Goal: Information Seeking & Learning: Learn about a topic

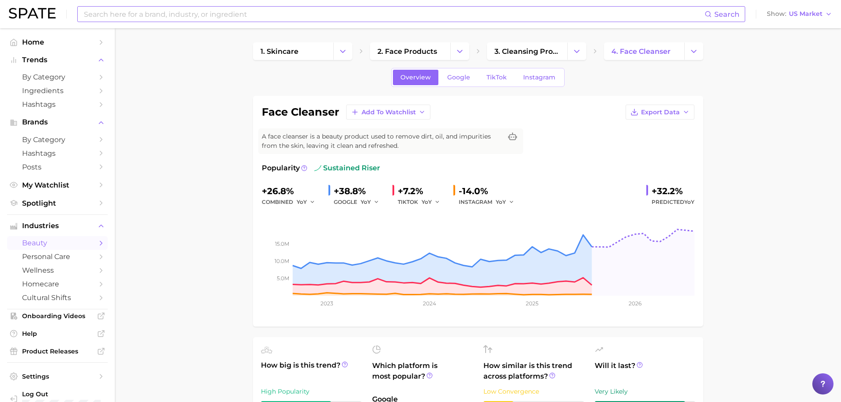
click at [122, 13] on input at bounding box center [394, 14] width 622 height 15
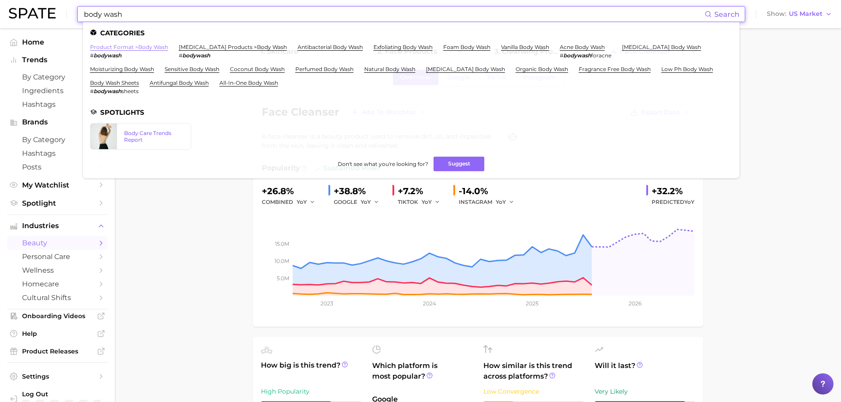
type input "body wash"
click at [138, 48] on link "product format > body wash" at bounding box center [129, 47] width 78 height 7
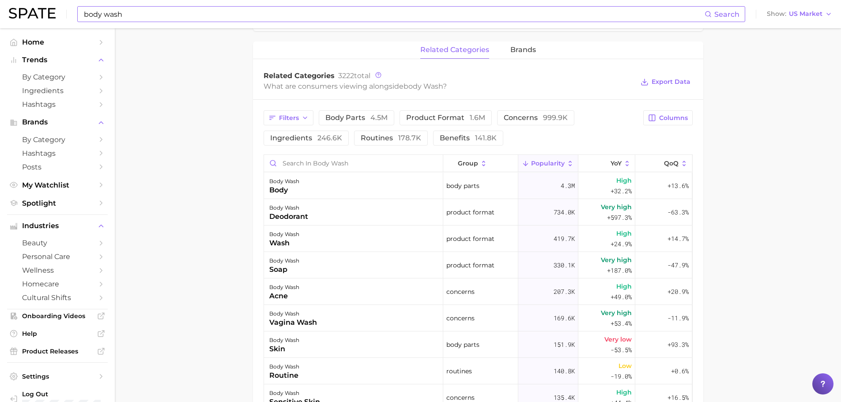
scroll to position [397, 0]
click at [517, 119] on span "concerns 999.9k" at bounding box center [536, 117] width 64 height 7
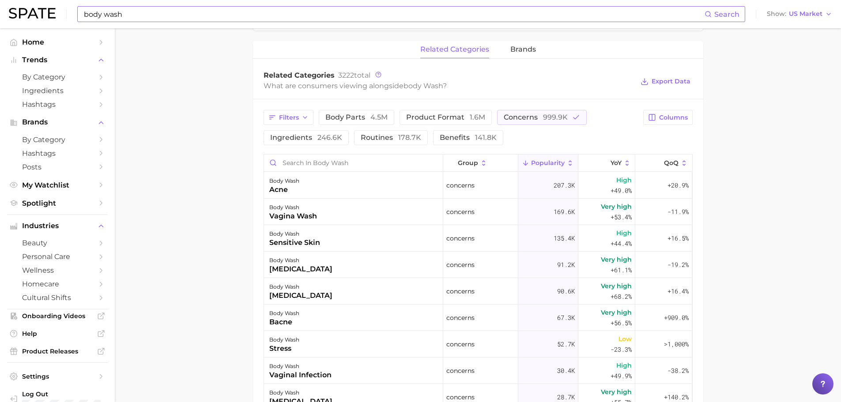
click at [566, 159] on icon at bounding box center [570, 163] width 8 height 8
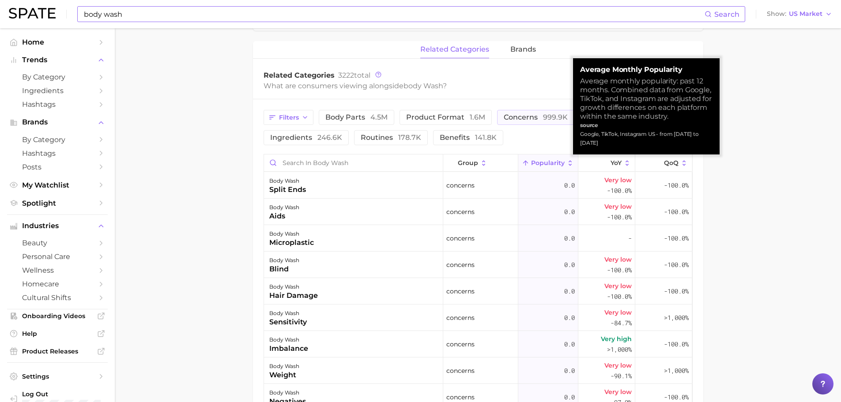
click at [566, 159] on icon at bounding box center [570, 163] width 8 height 8
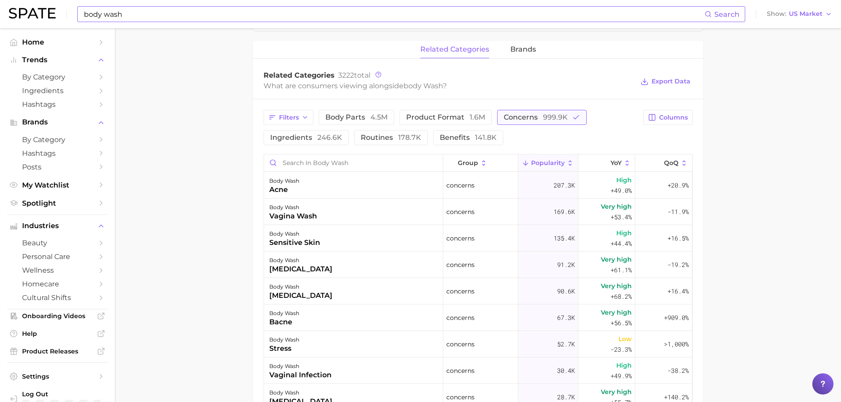
click at [543, 117] on span "999.9k" at bounding box center [555, 117] width 25 height 8
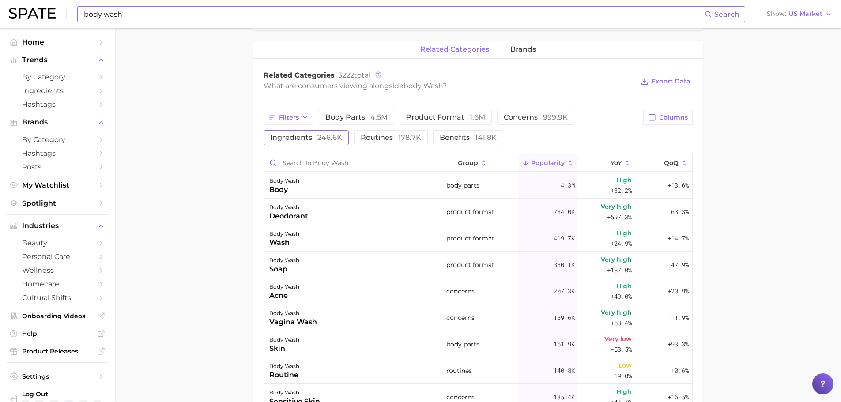
click at [302, 141] on span "ingredients 246.6k" at bounding box center [306, 137] width 72 height 7
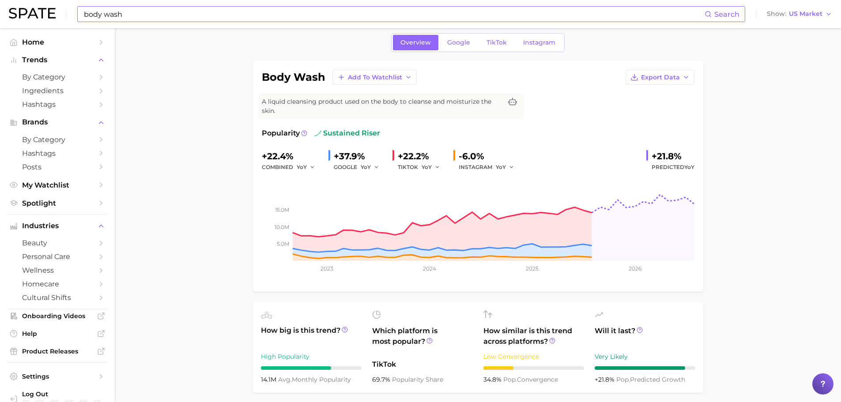
scroll to position [0, 0]
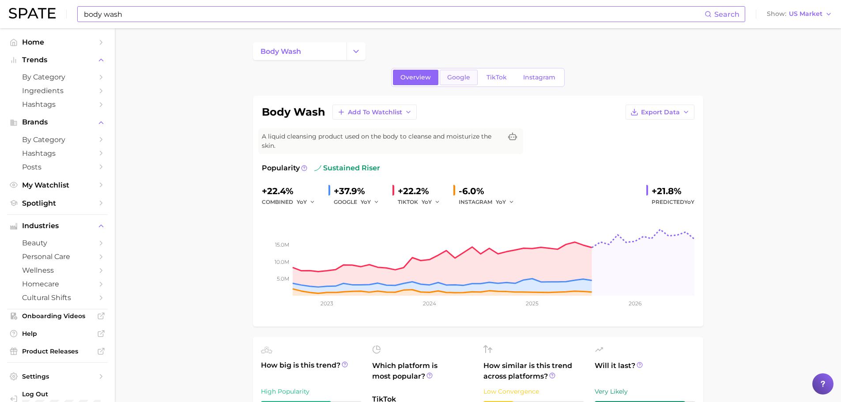
click at [452, 85] on link "Google" at bounding box center [459, 77] width 38 height 15
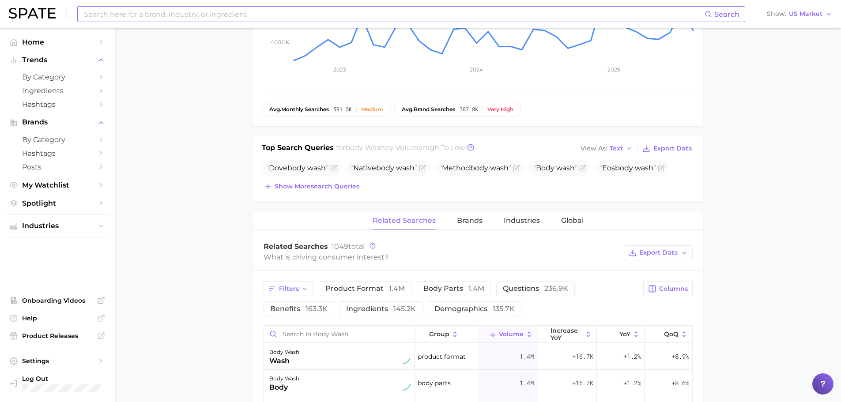
scroll to position [353, 0]
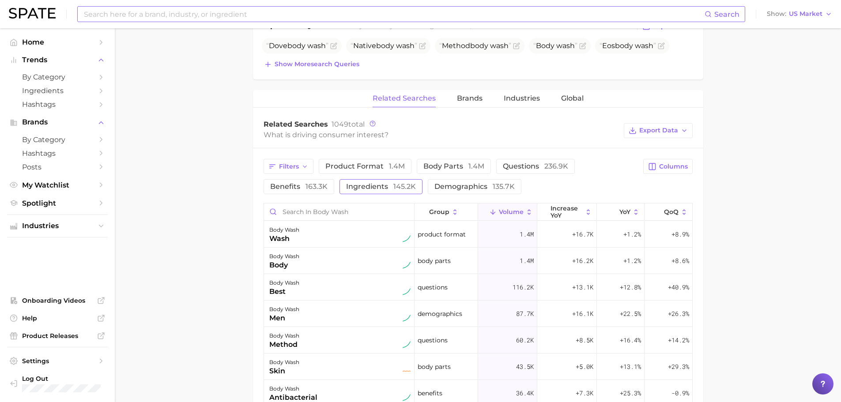
click at [341, 184] on button "ingredients 145.2k" at bounding box center [381, 186] width 83 height 15
click at [587, 215] on icon at bounding box center [589, 212] width 8 height 8
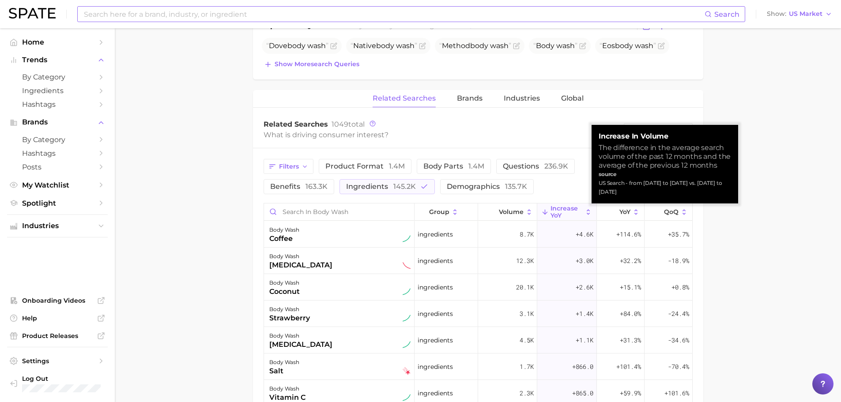
click at [587, 215] on icon at bounding box center [589, 212] width 8 height 8
click at [527, 209] on icon at bounding box center [529, 212] width 8 height 8
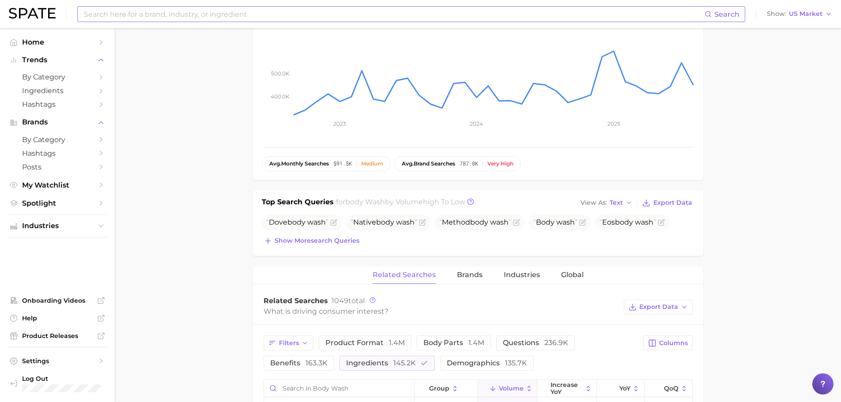
scroll to position [397, 0]
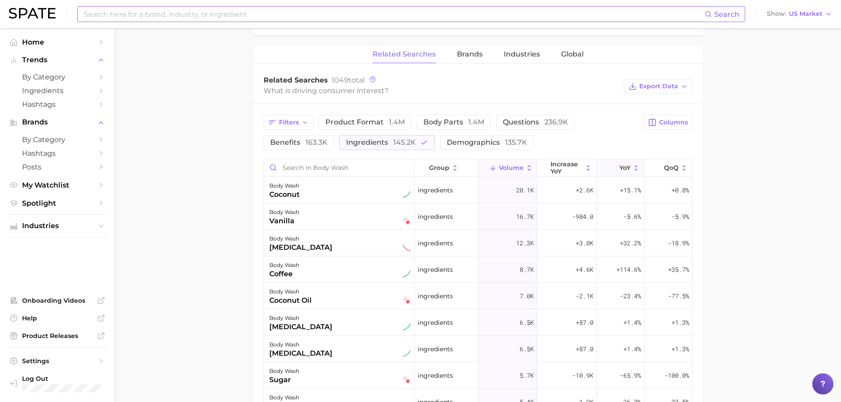
click at [632, 165] on icon at bounding box center [636, 168] width 8 height 8
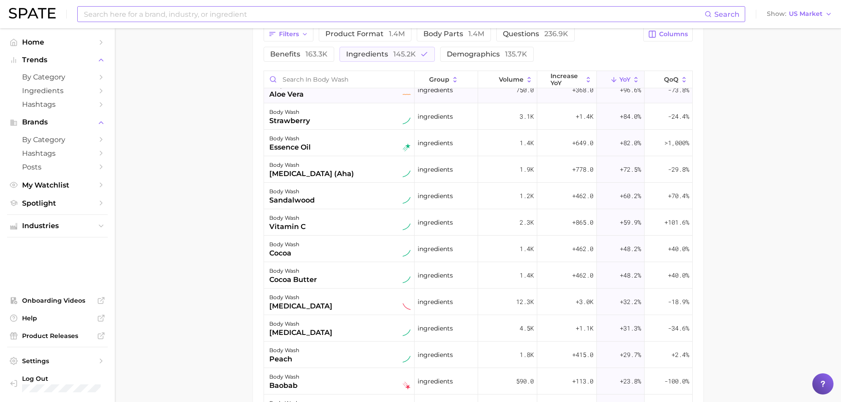
scroll to position [0, 0]
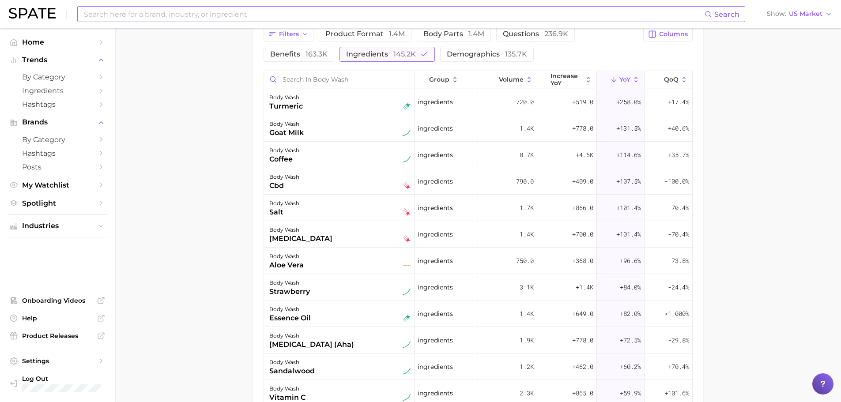
click at [396, 55] on span "145.2k" at bounding box center [404, 54] width 23 height 8
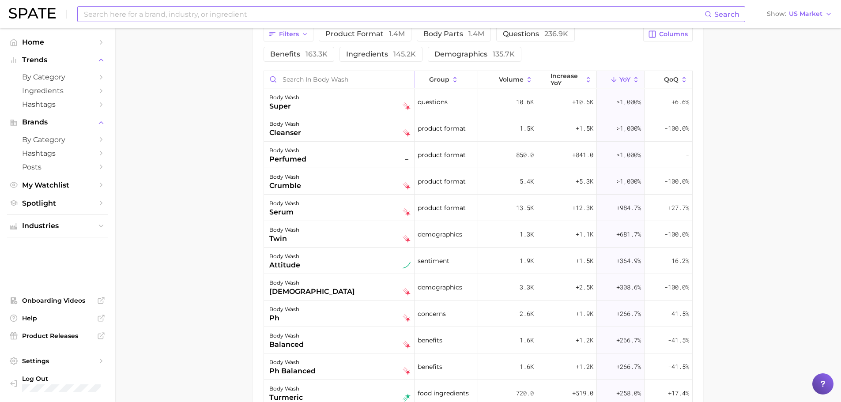
click at [339, 74] on input "Search in body wash" at bounding box center [339, 79] width 150 height 17
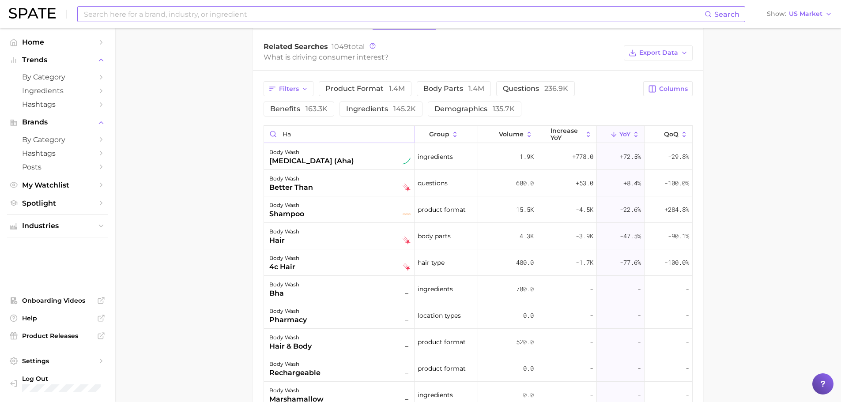
scroll to position [486, 0]
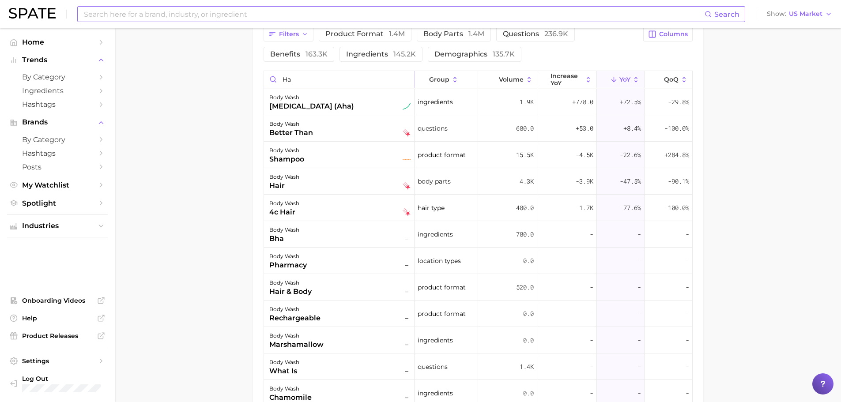
type input "h"
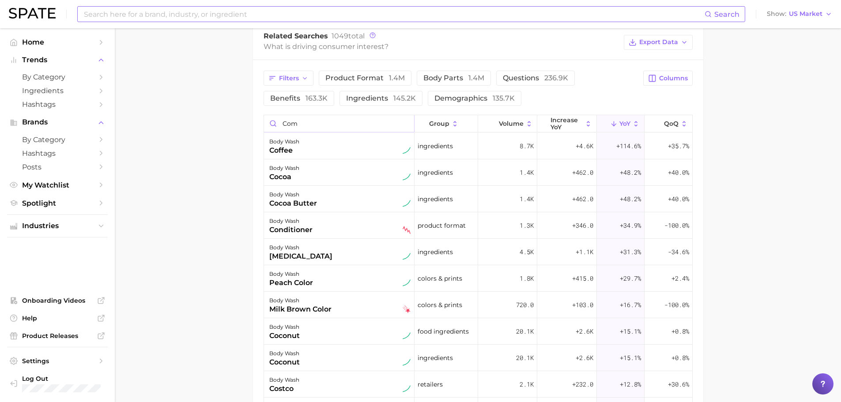
scroll to position [439, 0]
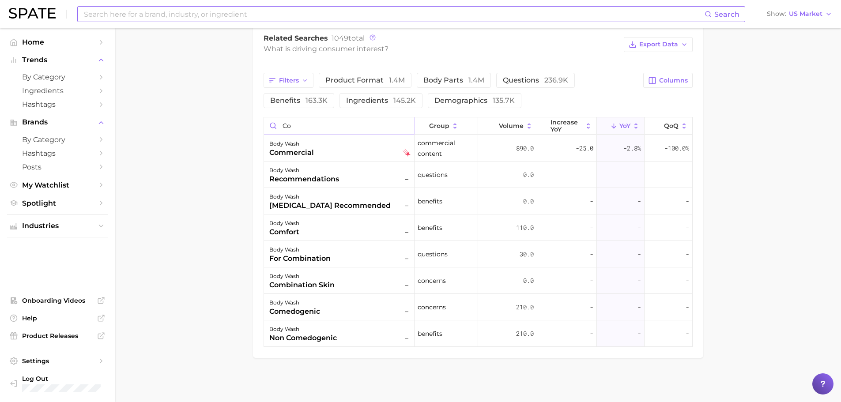
type input "c"
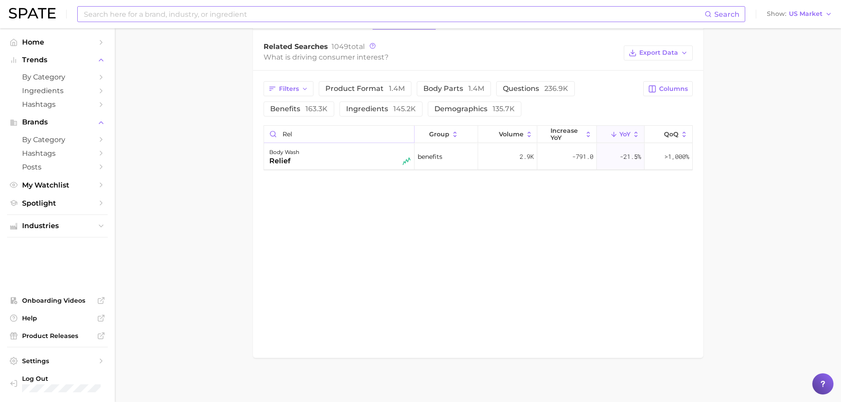
scroll to position [431, 0]
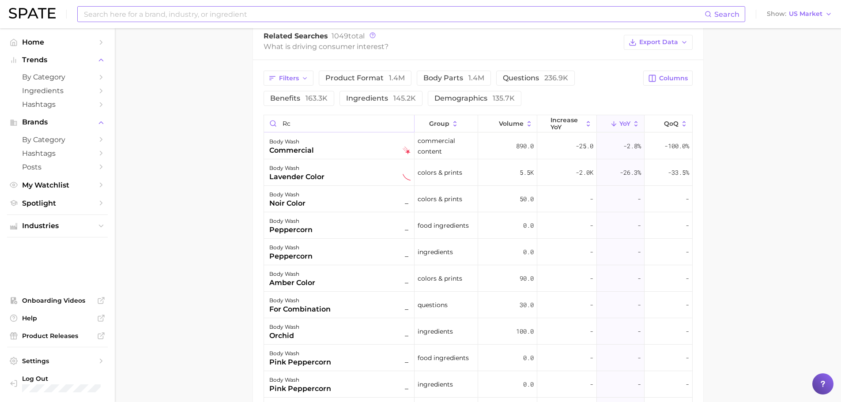
type input "r"
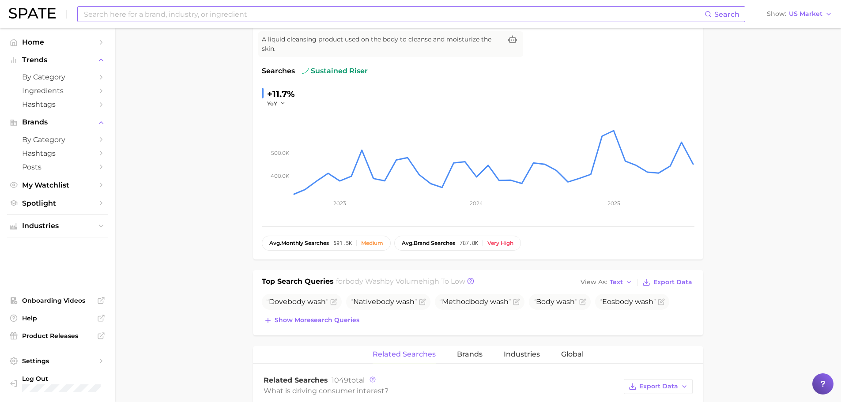
scroll to position [0, 0]
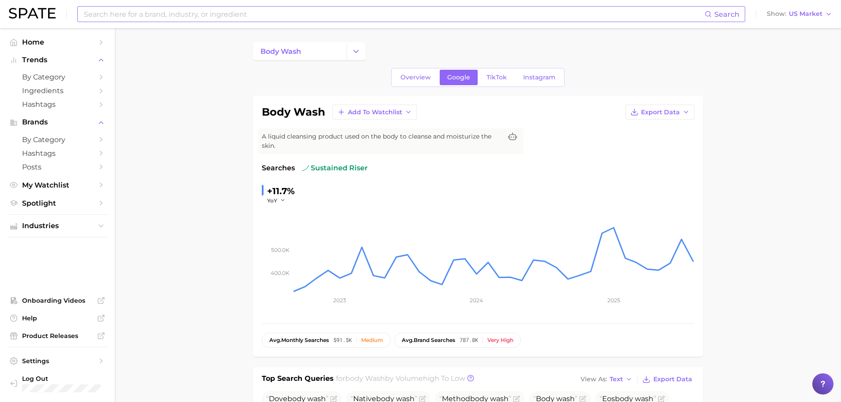
type input "calm"
click at [432, 74] on link "Overview" at bounding box center [415, 77] width 45 height 15
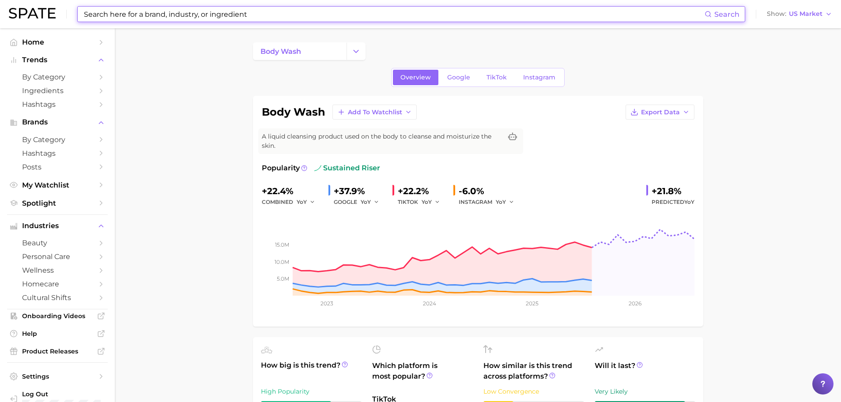
click at [125, 15] on input at bounding box center [394, 14] width 622 height 15
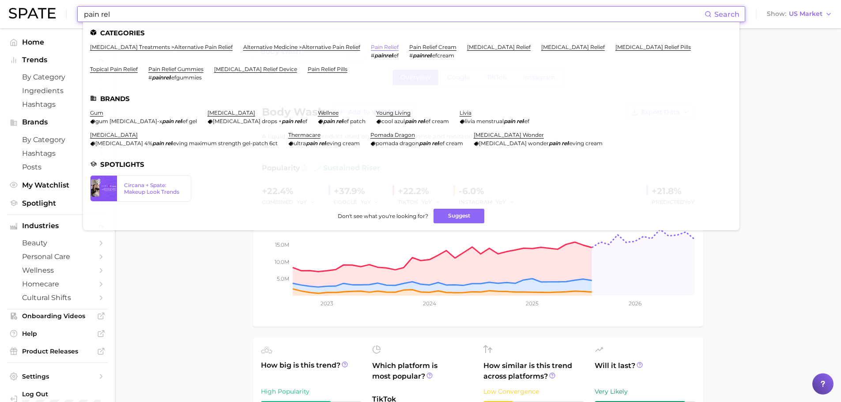
type input "pain rel"
click at [389, 45] on link "pain relief" at bounding box center [385, 47] width 28 height 7
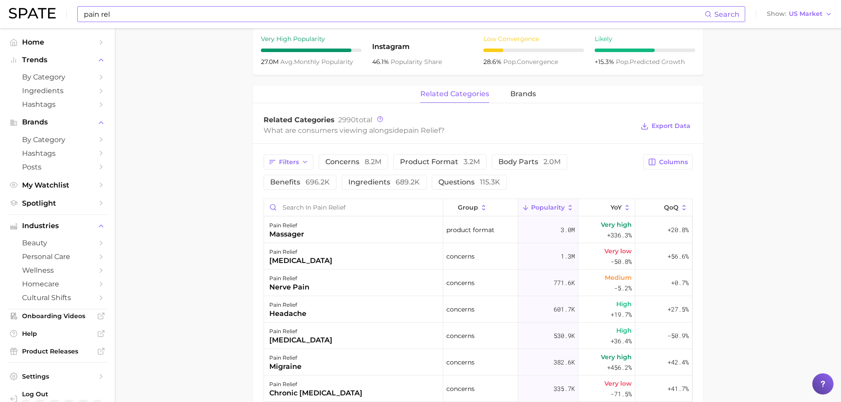
scroll to position [353, 0]
click at [305, 210] on input "Search in pain relief" at bounding box center [353, 207] width 179 height 17
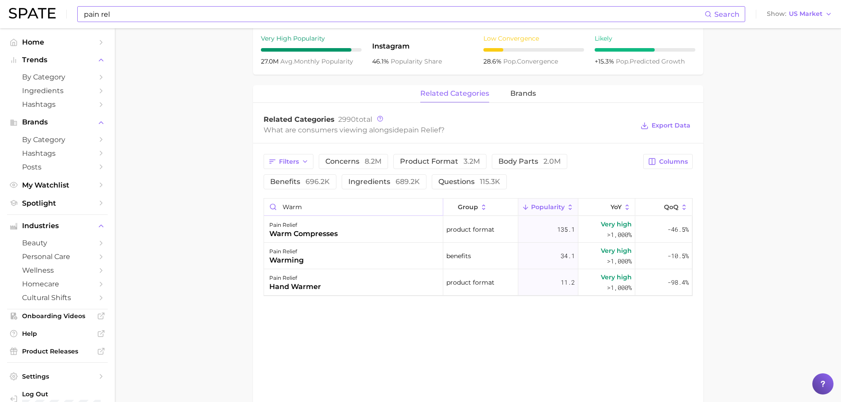
type input "warm"
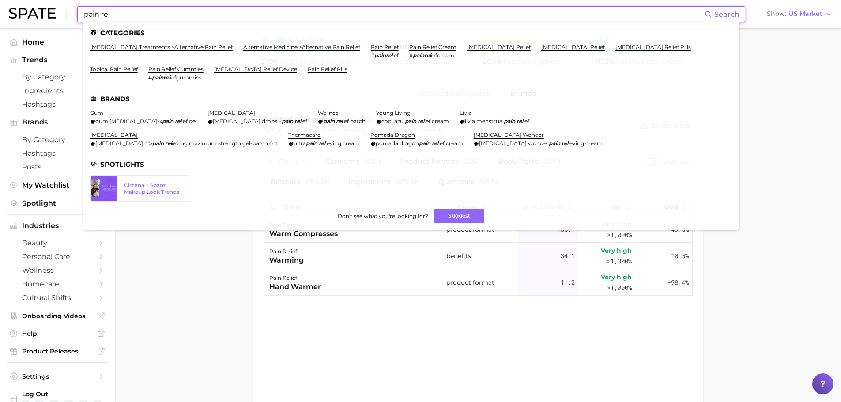
click at [234, 16] on input "pain rel" at bounding box center [394, 14] width 622 height 15
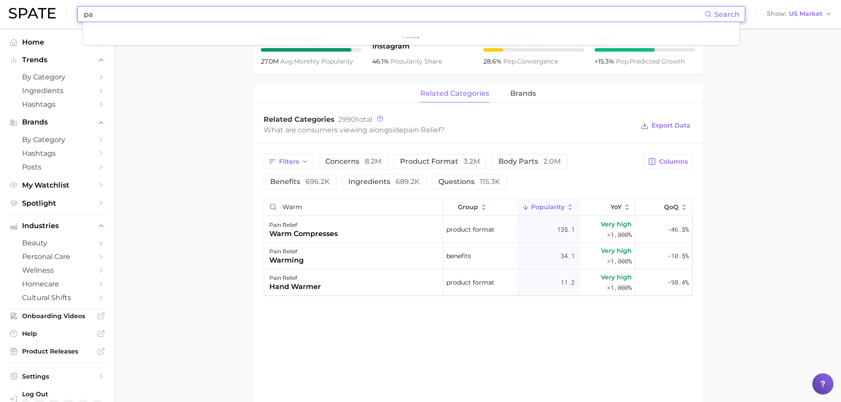
type input "p"
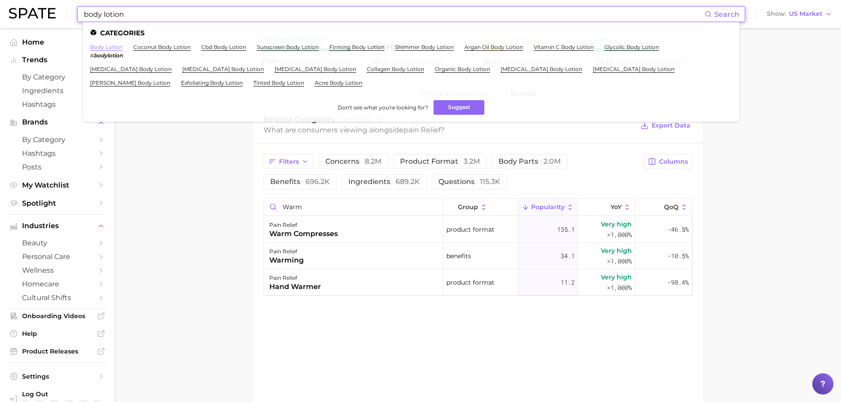
type input "body lotion"
click at [103, 46] on link "body lotion" at bounding box center [106, 47] width 33 height 7
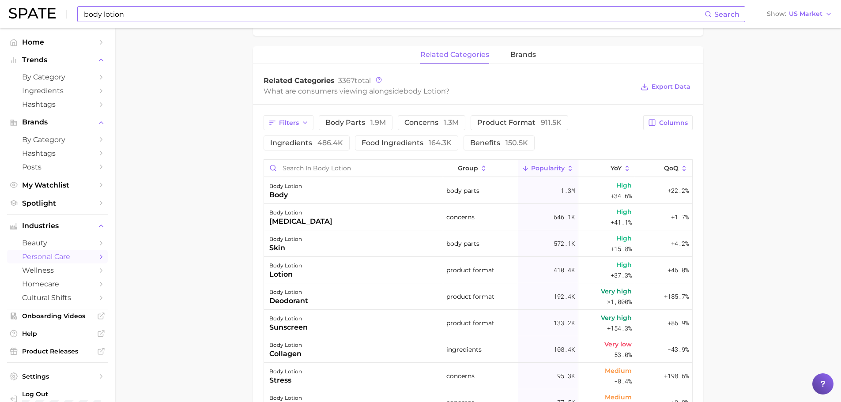
scroll to position [397, 0]
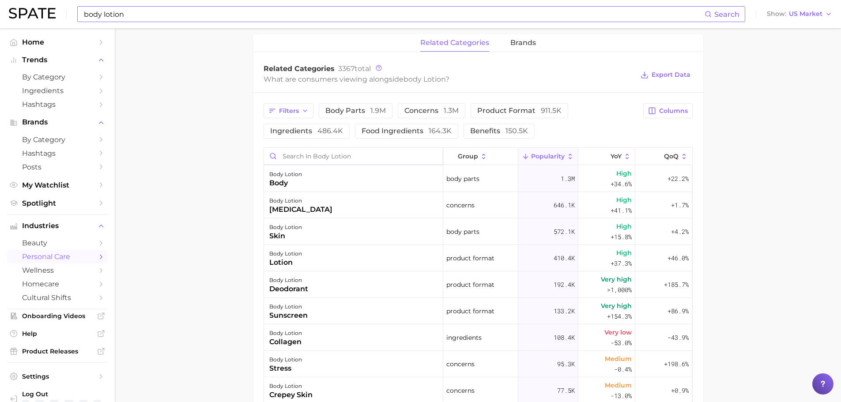
click at [340, 151] on input "Search in body lotion" at bounding box center [353, 156] width 179 height 17
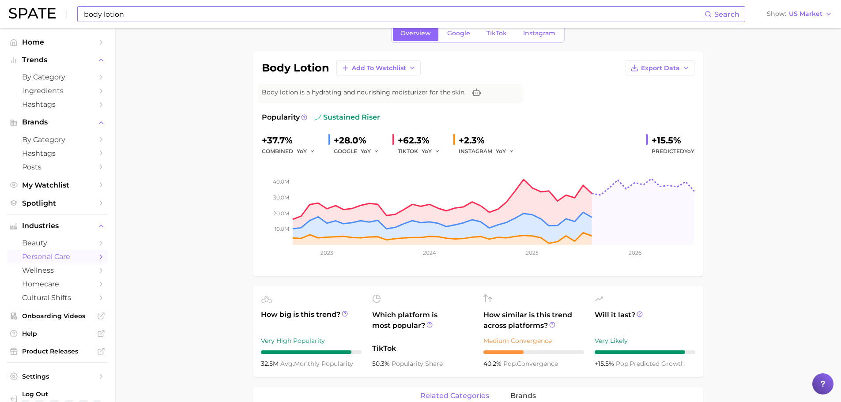
scroll to position [0, 0]
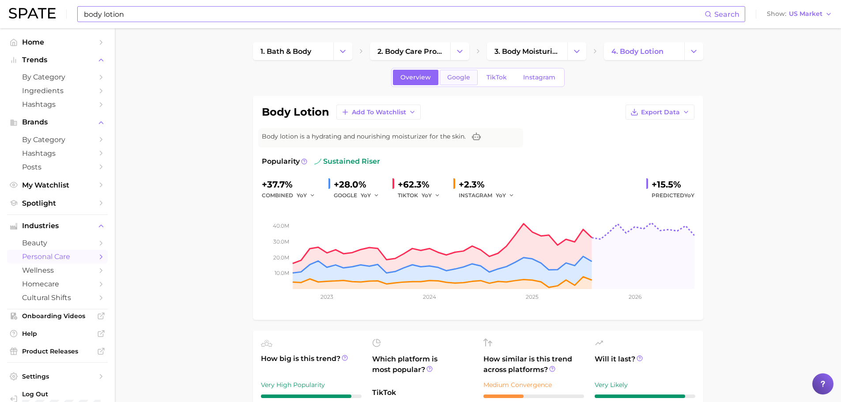
type input "solid"
click at [464, 79] on span "Google" at bounding box center [458, 78] width 23 height 8
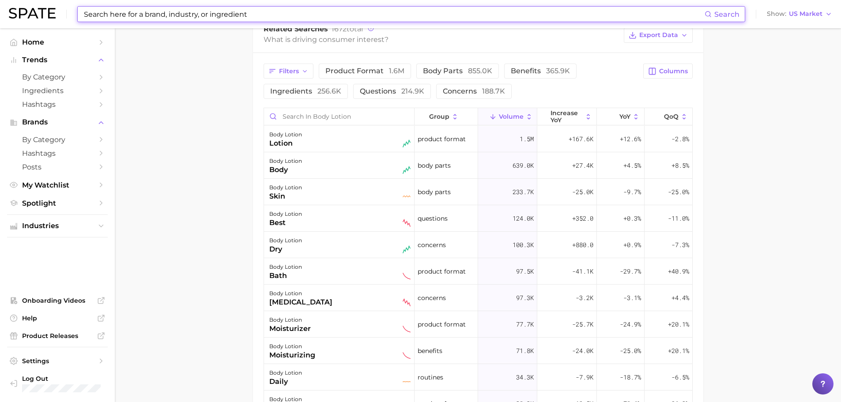
scroll to position [447, 0]
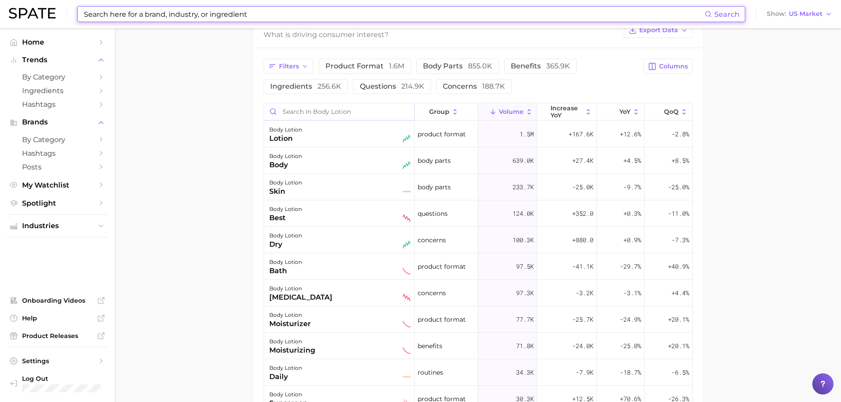
click at [300, 117] on input "Search in body lotion" at bounding box center [339, 111] width 150 height 17
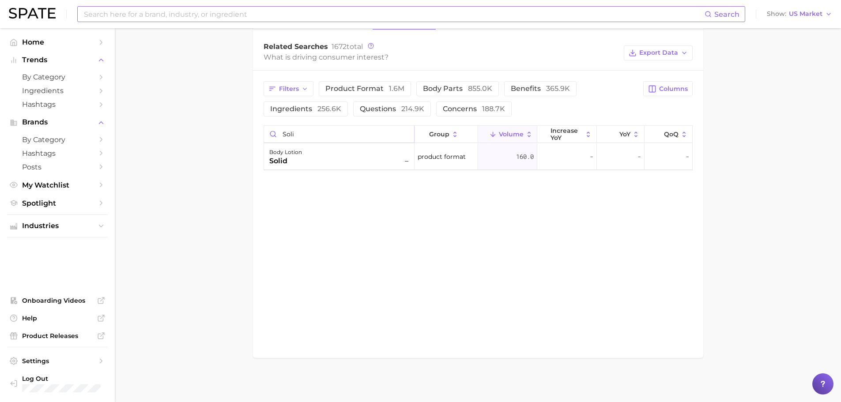
scroll to position [424, 0]
click at [298, 128] on input "solid" at bounding box center [339, 134] width 150 height 17
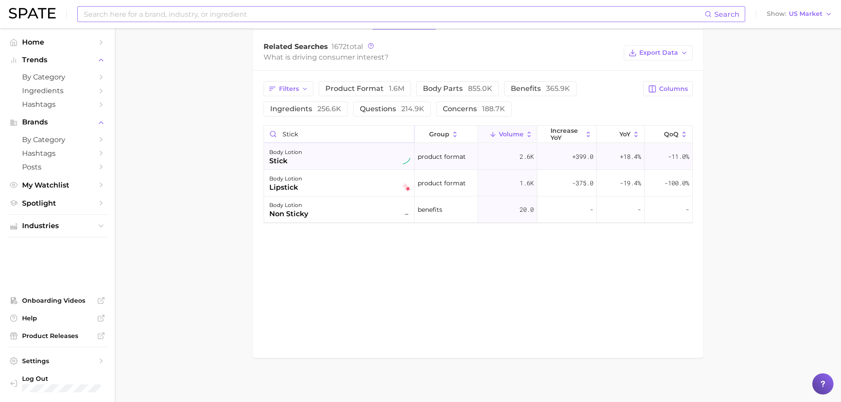
type input "stick"
click at [305, 163] on div "body lotion stick" at bounding box center [339, 156] width 141 height 19
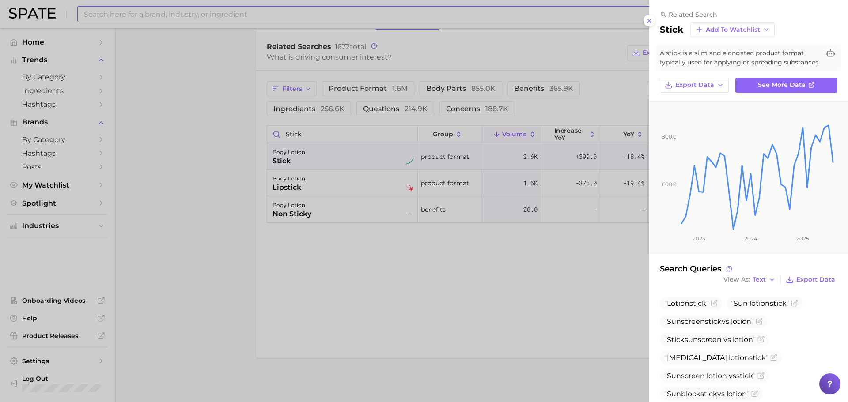
click at [298, 264] on div at bounding box center [424, 201] width 848 height 402
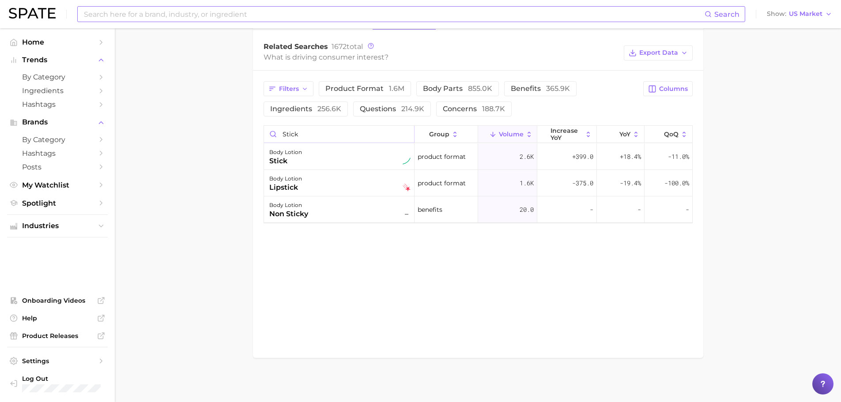
click at [365, 135] on input "stick" at bounding box center [339, 134] width 150 height 17
click at [402, 130] on input "stick" at bounding box center [339, 134] width 150 height 17
click at [407, 135] on input "stick" at bounding box center [339, 134] width 150 height 17
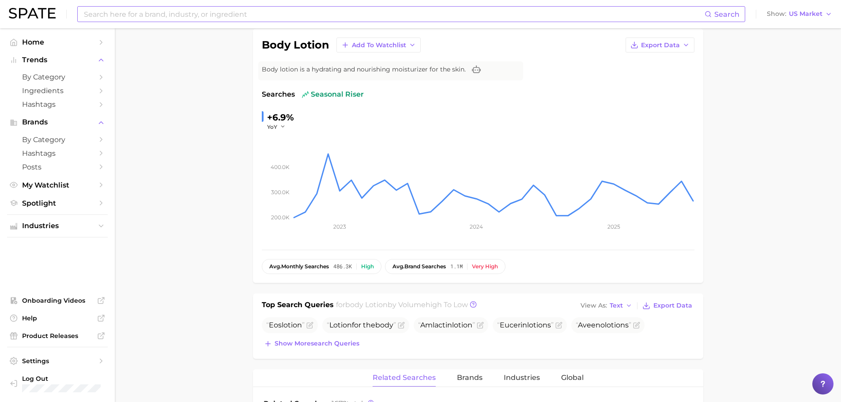
scroll to position [27, 0]
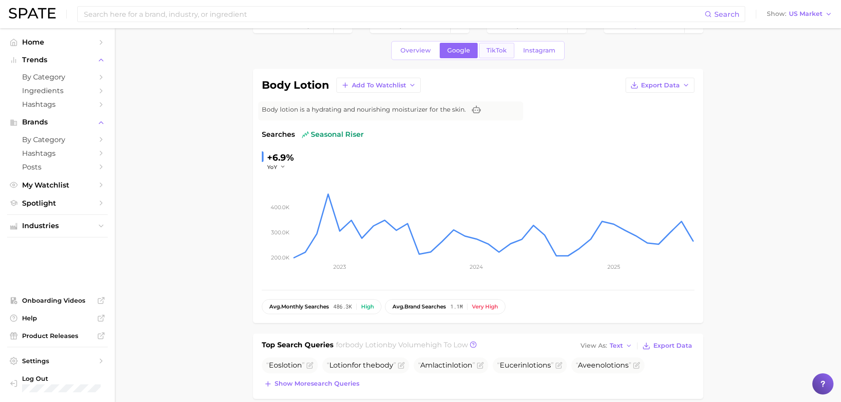
type input "s"
click at [495, 51] on span "TikTok" at bounding box center [497, 51] width 20 height 8
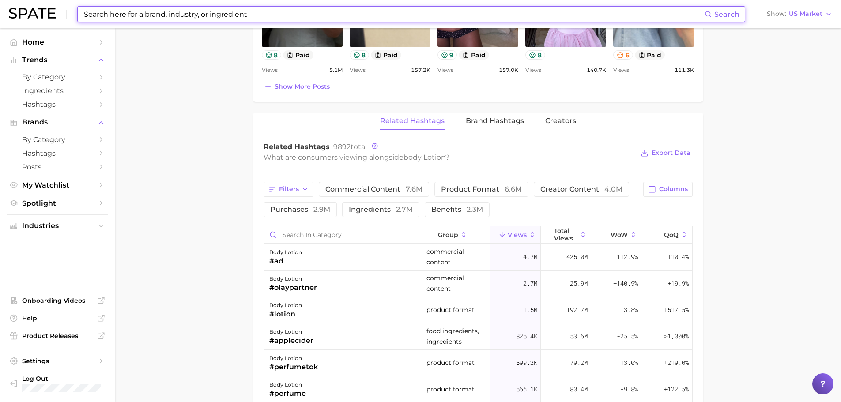
scroll to position [662, 0]
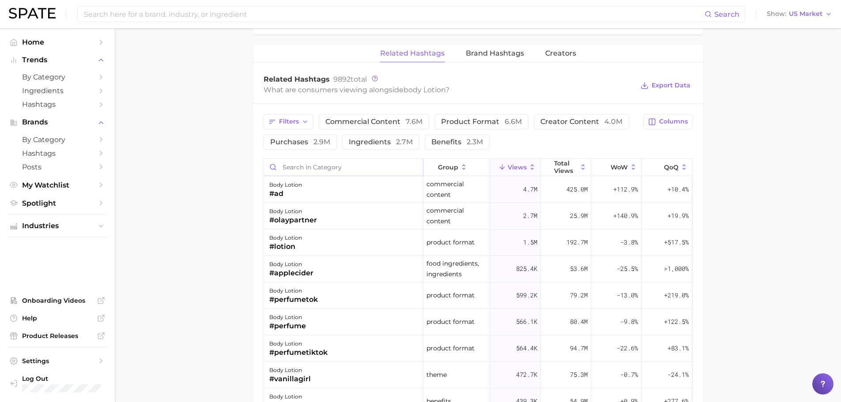
click at [319, 168] on input "Search in category" at bounding box center [343, 167] width 159 height 17
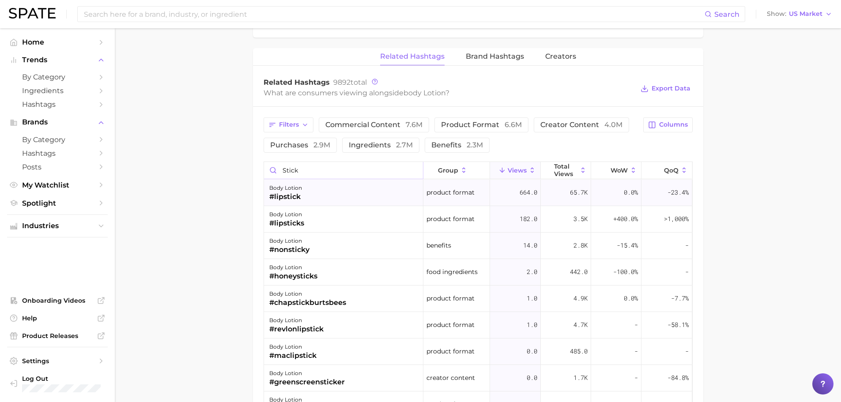
scroll to position [660, 0]
click at [298, 172] on input "stick" at bounding box center [343, 170] width 159 height 17
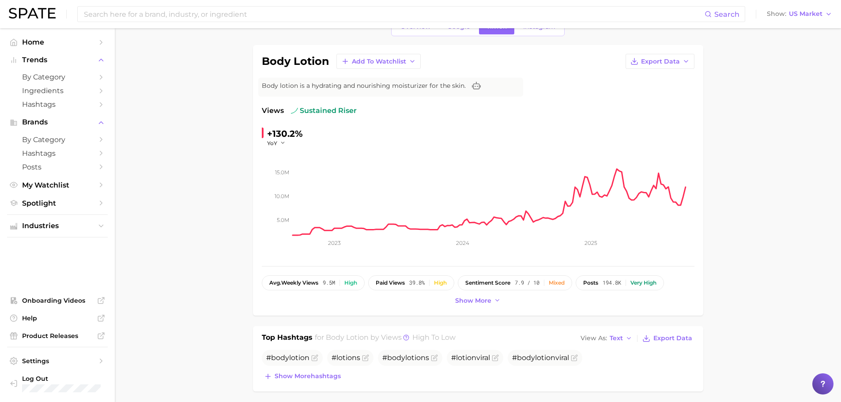
scroll to position [42, 0]
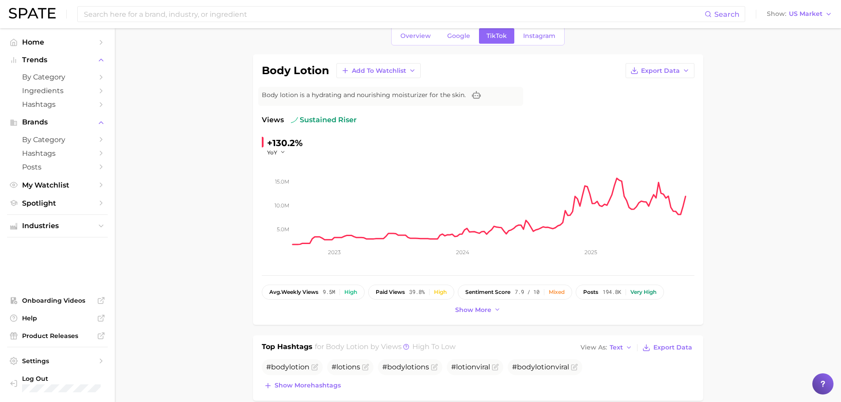
type input "solid"
